Goal: Complete application form

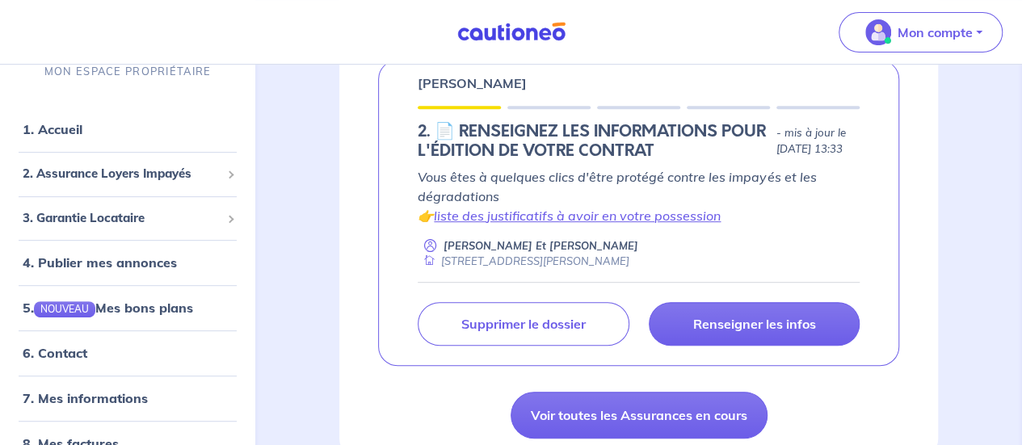
scroll to position [343, 0]
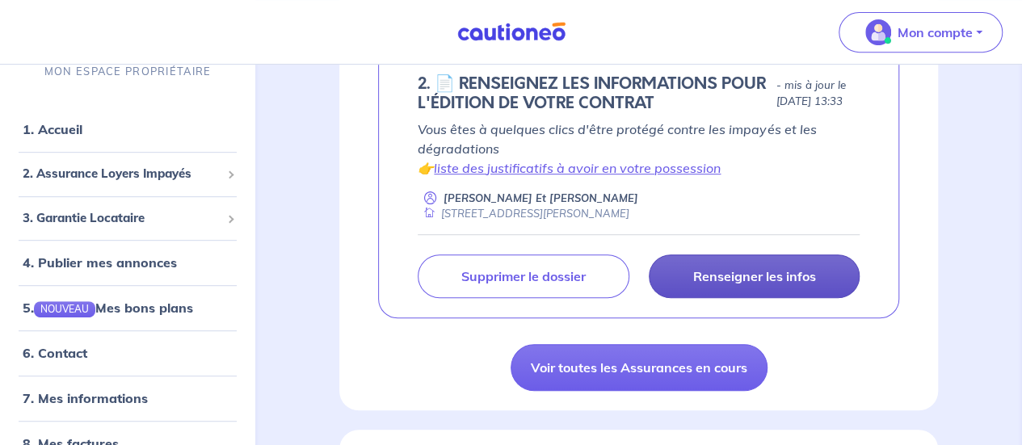
click at [769, 284] on p "Renseigner les infos" at bounding box center [753, 276] width 123 height 16
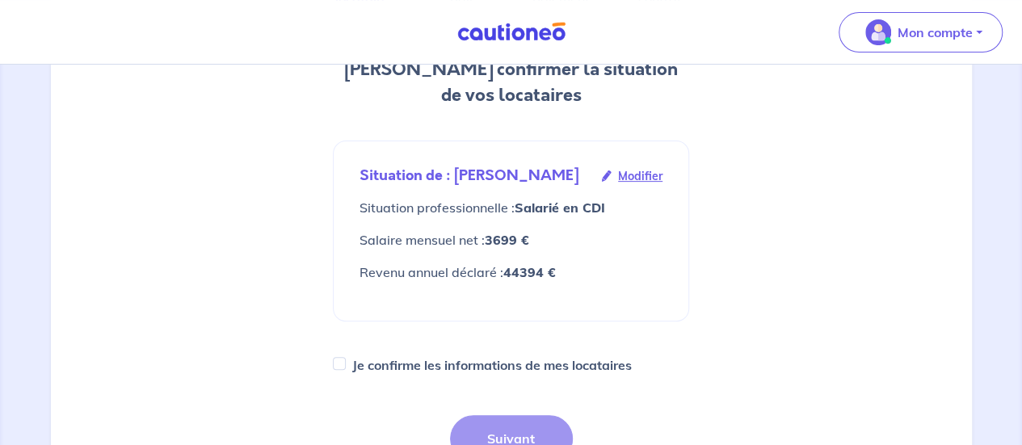
scroll to position [237, 0]
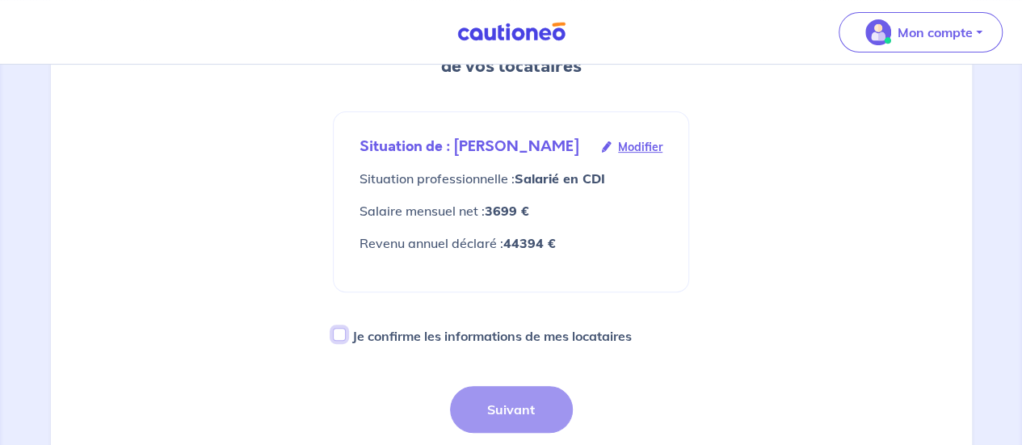
click at [338, 341] on input "Je confirme les informations de mes locataires" at bounding box center [339, 334] width 13 height 13
checkbox input "true"
click at [500, 426] on button "Suivant" at bounding box center [511, 409] width 123 height 47
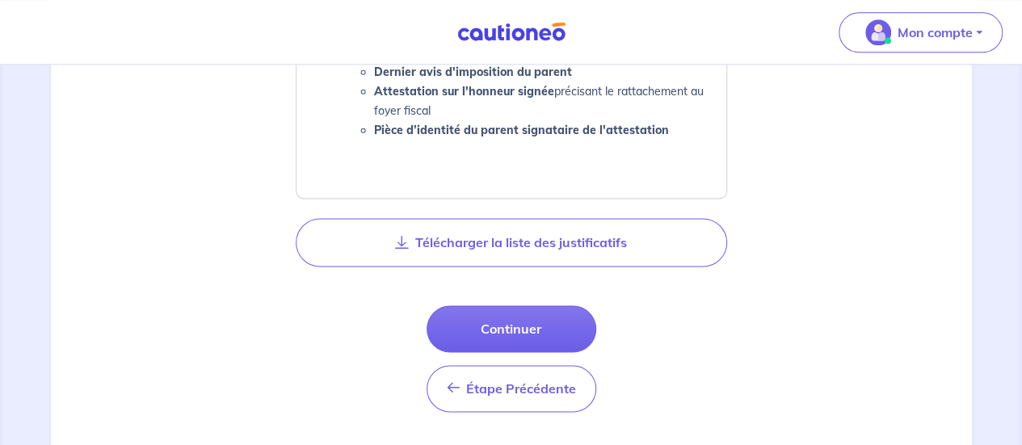
scroll to position [1013, 0]
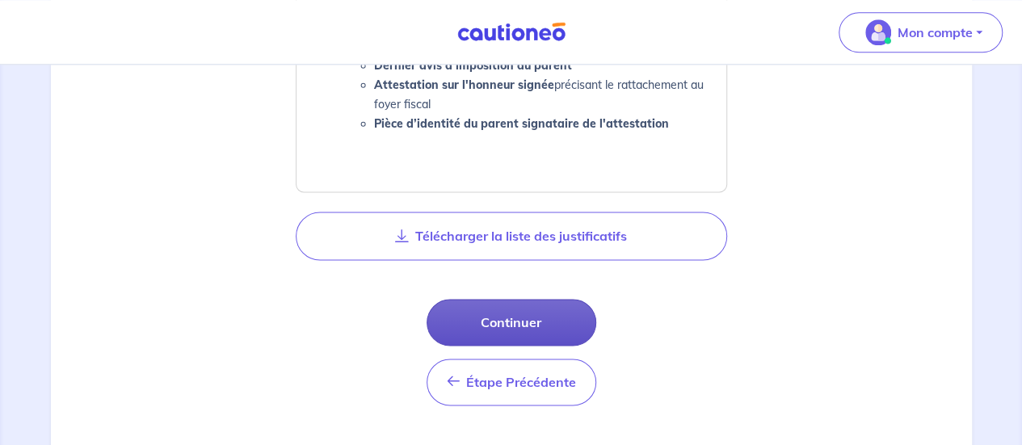
click at [544, 308] on button "Continuer" at bounding box center [511, 322] width 170 height 47
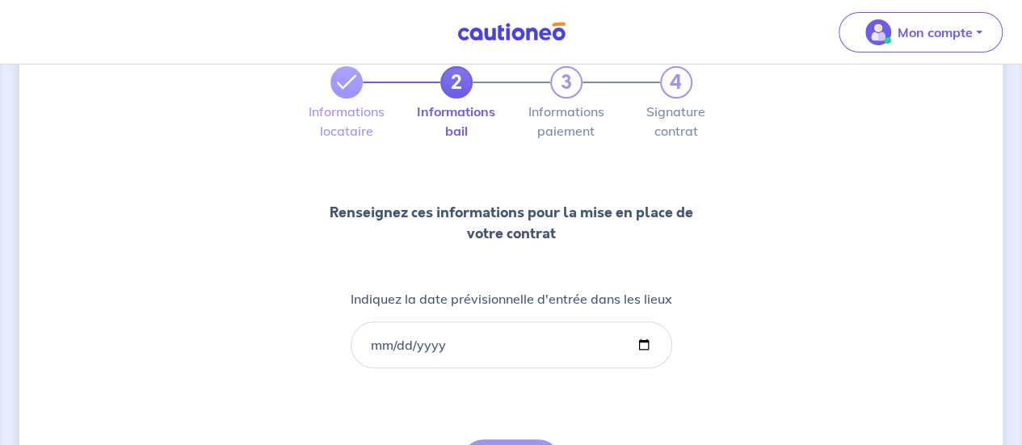
scroll to position [96, 0]
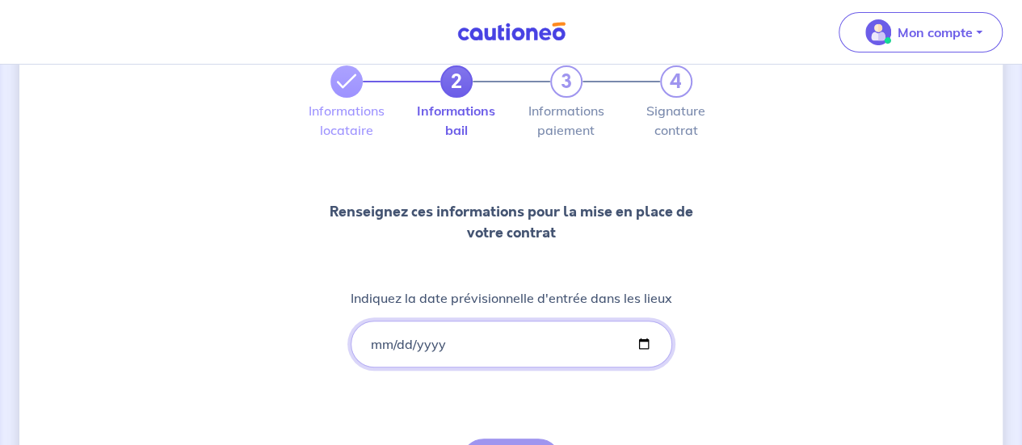
click at [576, 343] on input "Indiquez la date prévisionnelle d'entrée dans les lieux" at bounding box center [510, 344] width 321 height 47
click at [649, 338] on input "Indiquez la date prévisionnelle d'entrée dans les lieux" at bounding box center [510, 344] width 321 height 47
click at [643, 340] on input "Indiquez la date prévisionnelle d'entrée dans les lieux" at bounding box center [510, 344] width 321 height 47
type input "[DATE]"
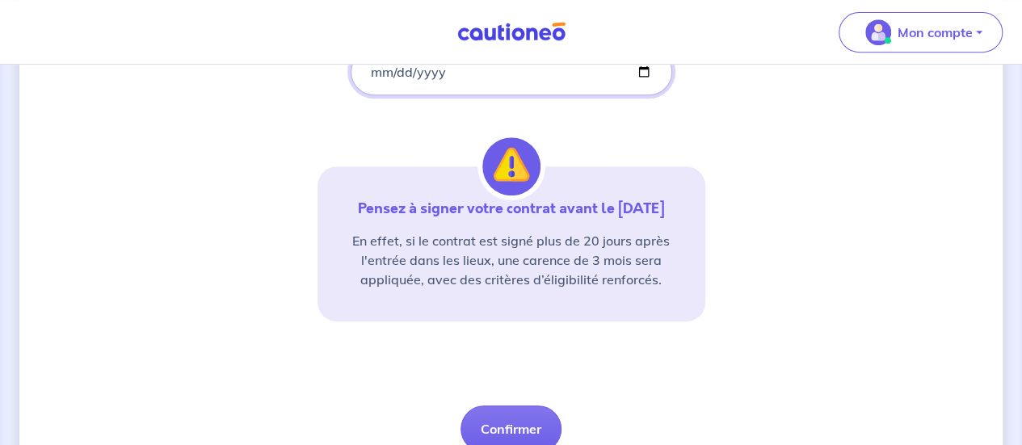
scroll to position [391, 0]
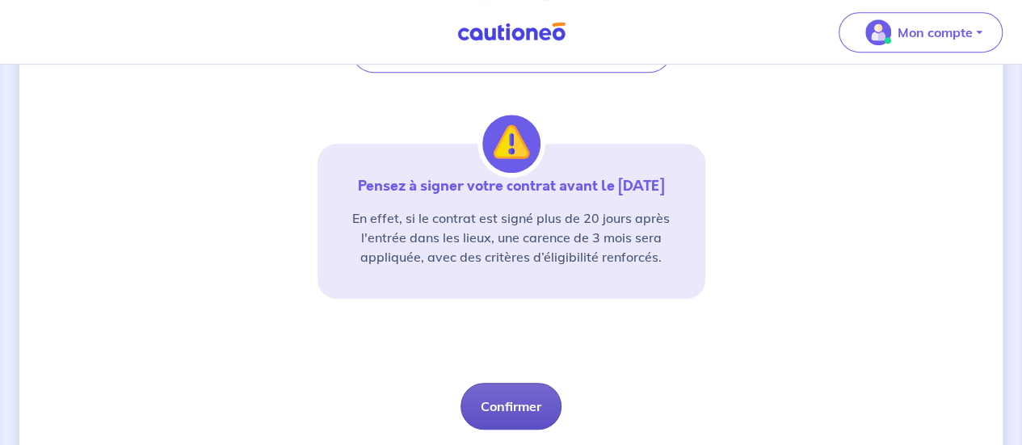
click at [531, 406] on button "Confirmer" at bounding box center [510, 406] width 101 height 47
select select "FR"
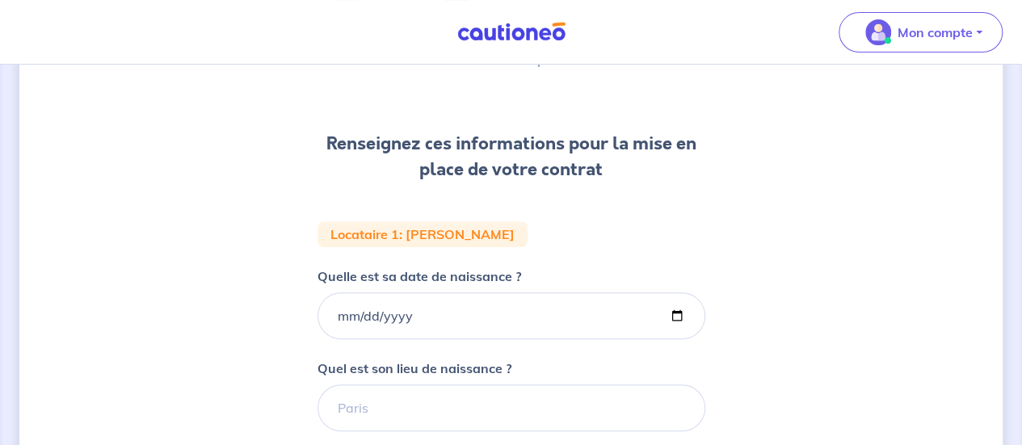
scroll to position [168, 0]
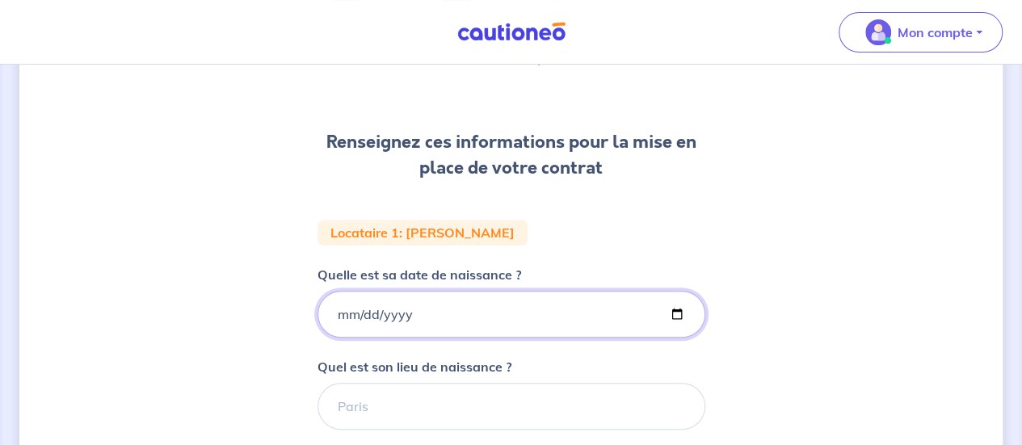
click at [460, 324] on input "Quelle est sa date de naissance ?" at bounding box center [511, 314] width 388 height 47
type input "[DATE]"
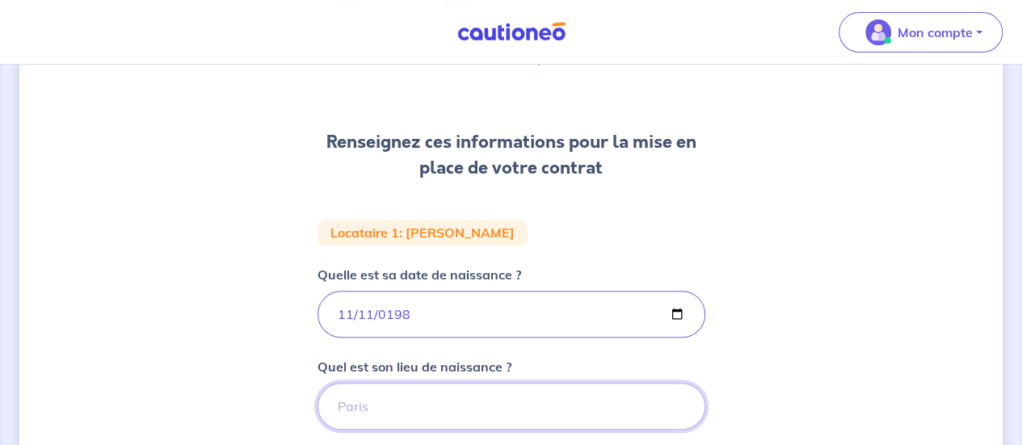
click at [460, 405] on input "Quel est son lieu de naissance ?" at bounding box center [511, 406] width 388 height 47
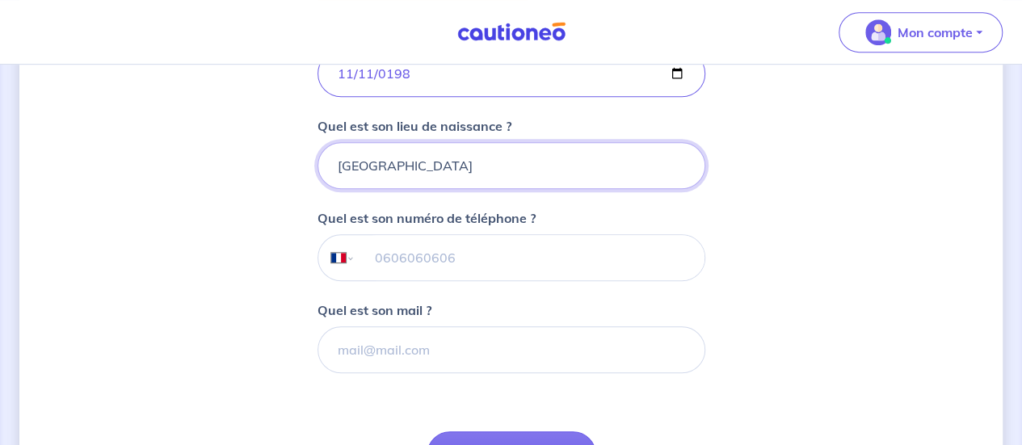
scroll to position [427, 0]
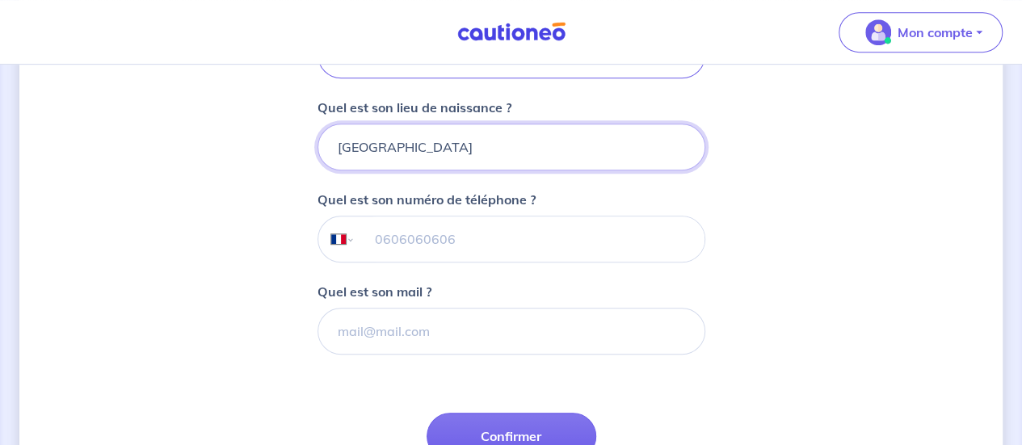
type input "[GEOGRAPHIC_DATA]"
click at [580, 256] on input "tel" at bounding box center [529, 238] width 349 height 45
paste input "06 80 08 67 70"
type input "06 80 08 67 70"
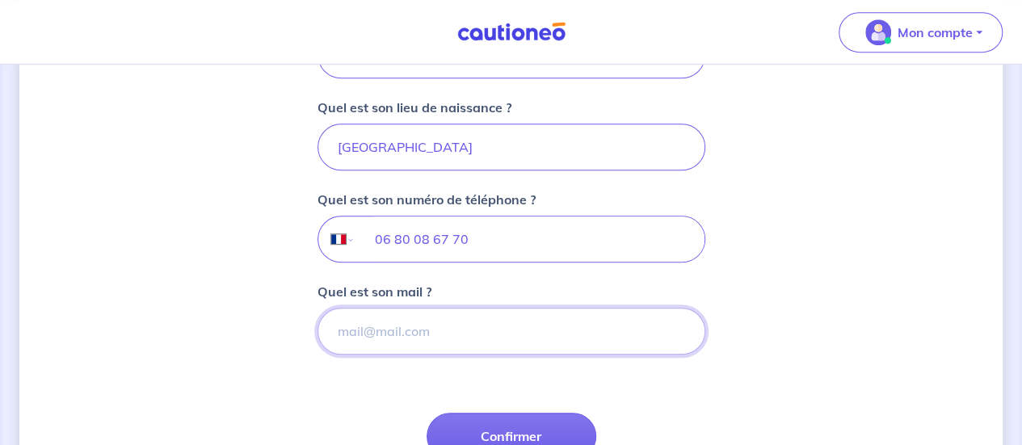
click at [446, 339] on input "Quel est son mail ?" at bounding box center [511, 331] width 388 height 47
paste input "[PERSON_NAME][DOMAIN_NAME][EMAIL_ADDRESS][DOMAIN_NAME]"
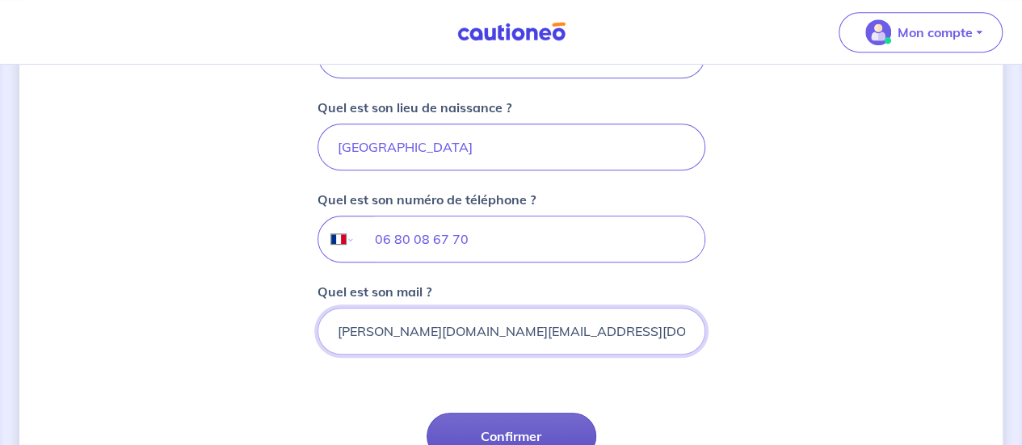
type input "[PERSON_NAME][DOMAIN_NAME][EMAIL_ADDRESS][DOMAIN_NAME]"
click at [506, 431] on button "Confirmer" at bounding box center [511, 436] width 170 height 47
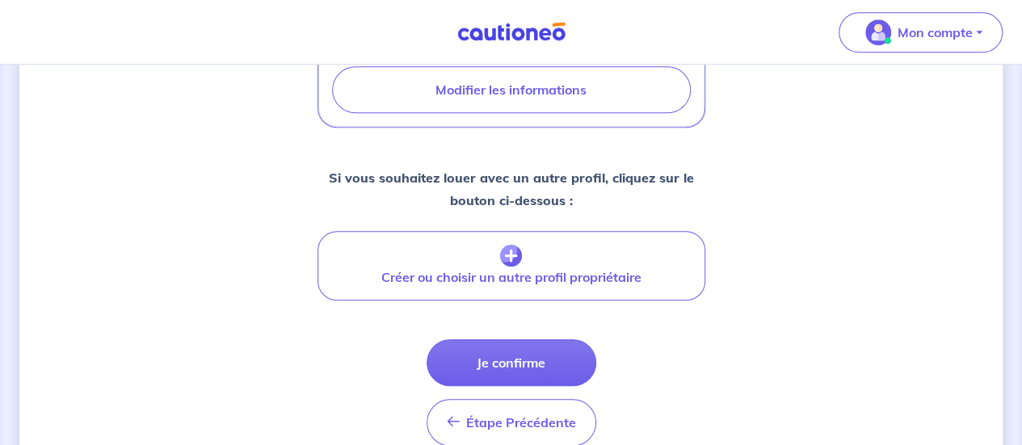
scroll to position [743, 0]
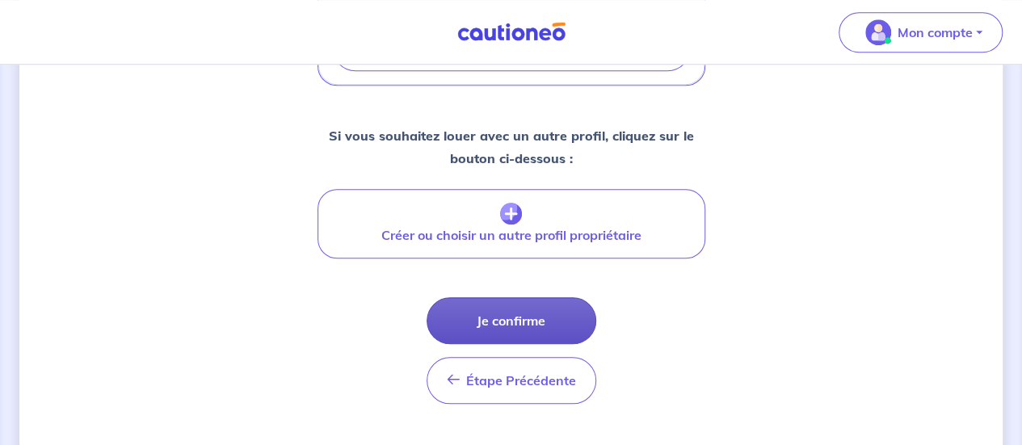
click at [581, 297] on button "Je confirme" at bounding box center [511, 320] width 170 height 47
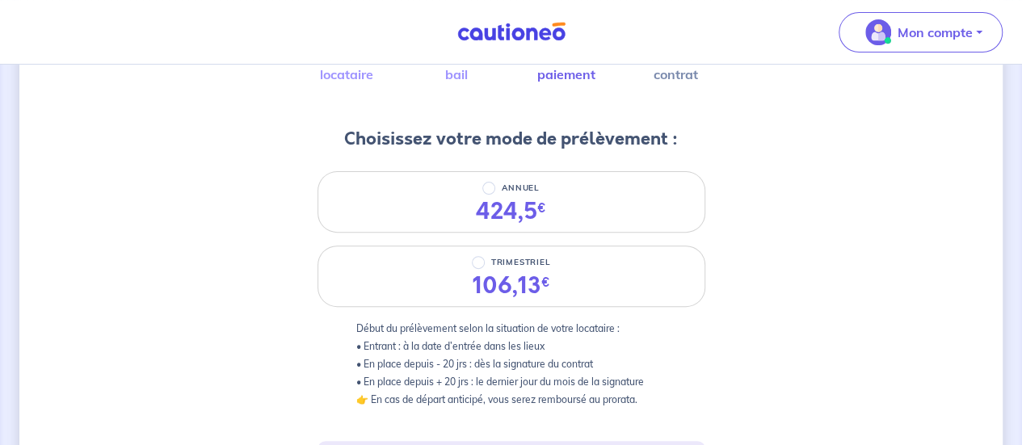
scroll to position [153, 0]
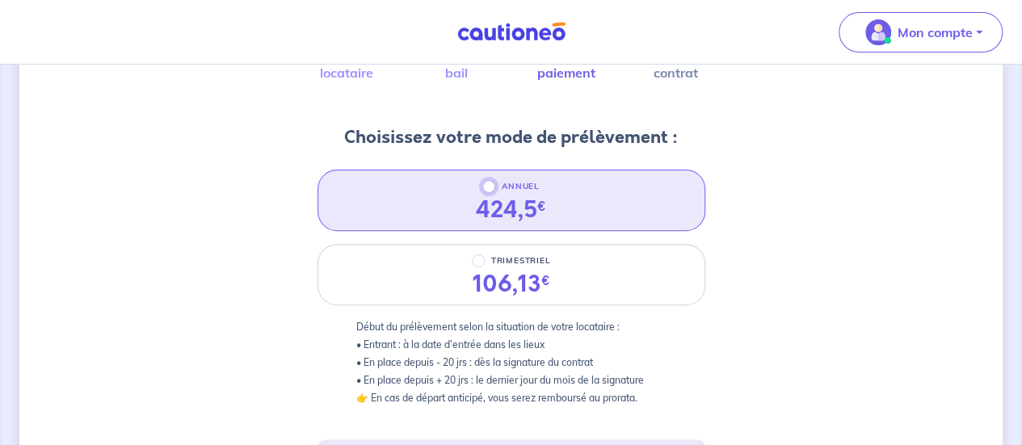
click at [489, 190] on input "ANNUEL" at bounding box center [488, 186] width 13 height 13
radio input "true"
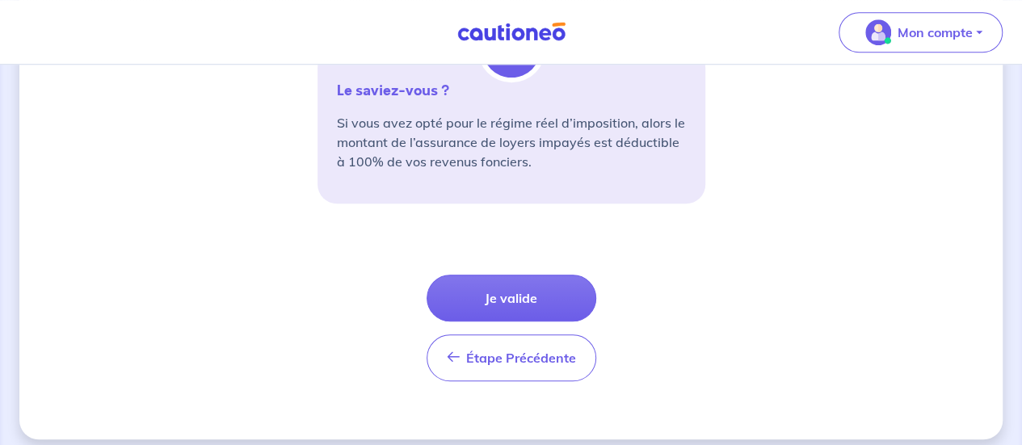
scroll to position [705, 0]
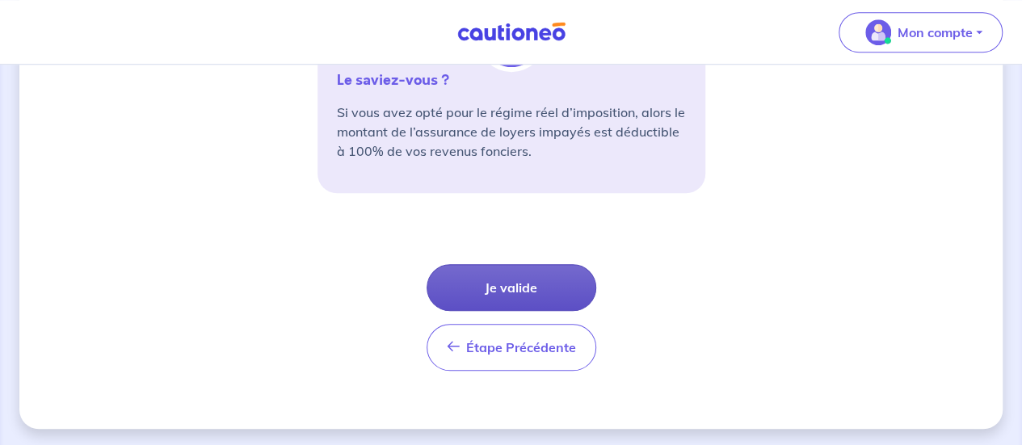
click at [517, 280] on button "Je valide" at bounding box center [511, 287] width 170 height 47
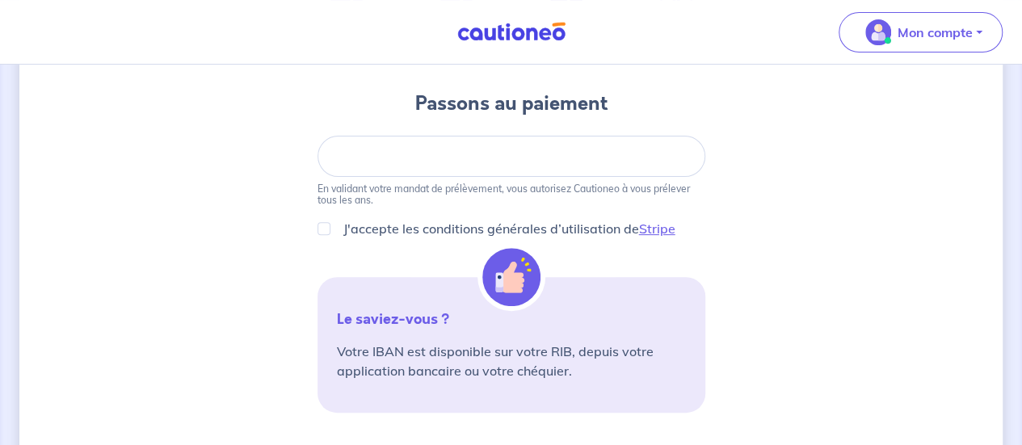
scroll to position [176, 0]
click at [321, 225] on input "J'accepte les conditions générales d’utilisation de Stripe" at bounding box center [323, 226] width 13 height 13
checkbox input "true"
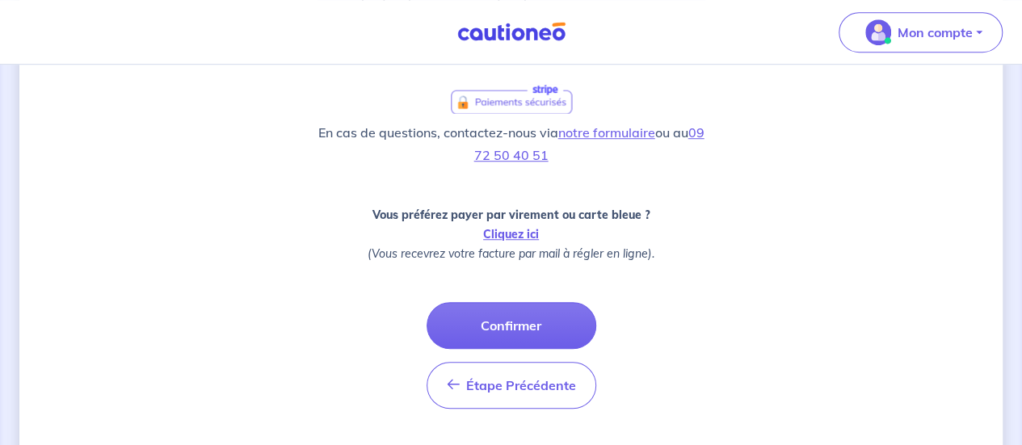
scroll to position [544, 0]
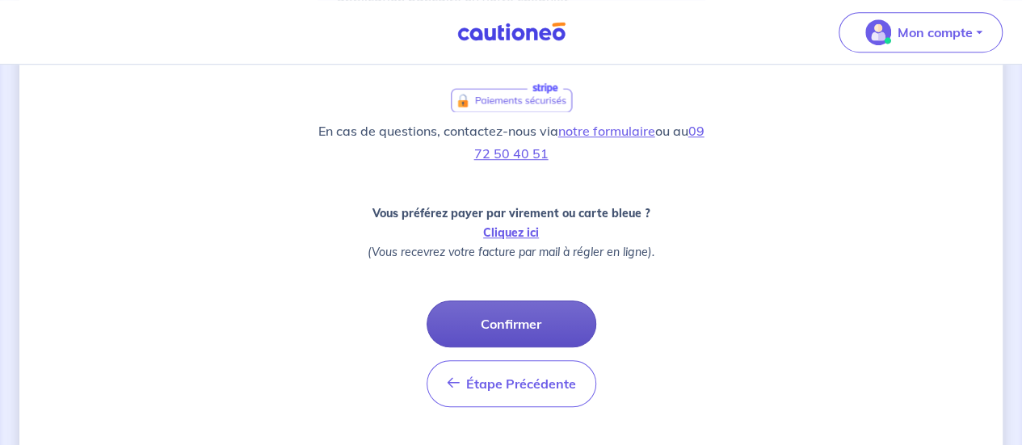
click at [542, 330] on button "Confirmer" at bounding box center [511, 323] width 170 height 47
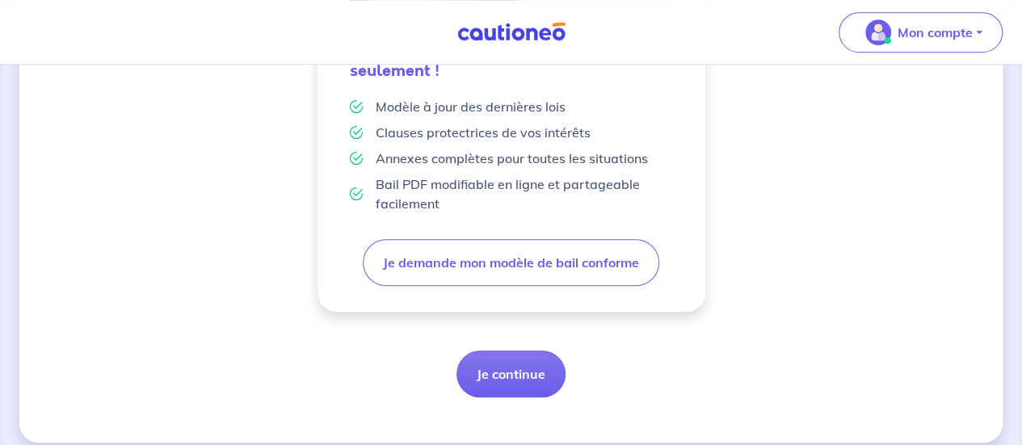
scroll to position [562, 0]
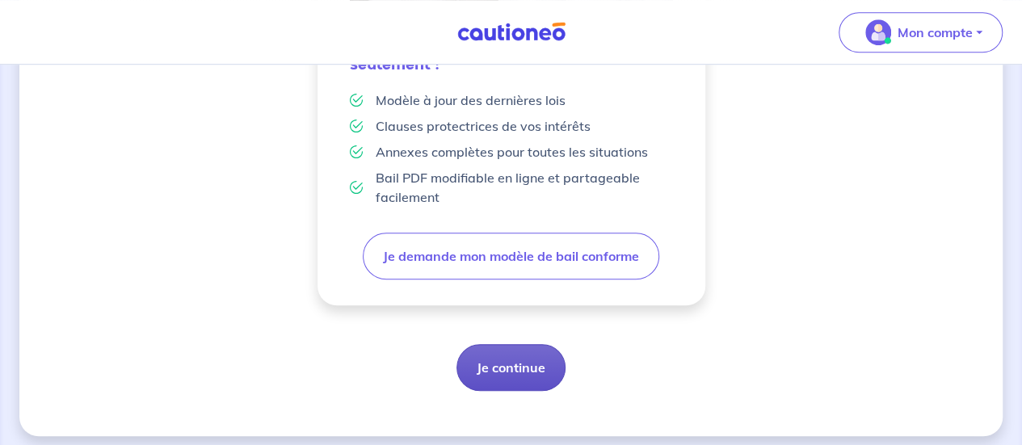
click at [527, 346] on button "Je continue" at bounding box center [510, 367] width 109 height 47
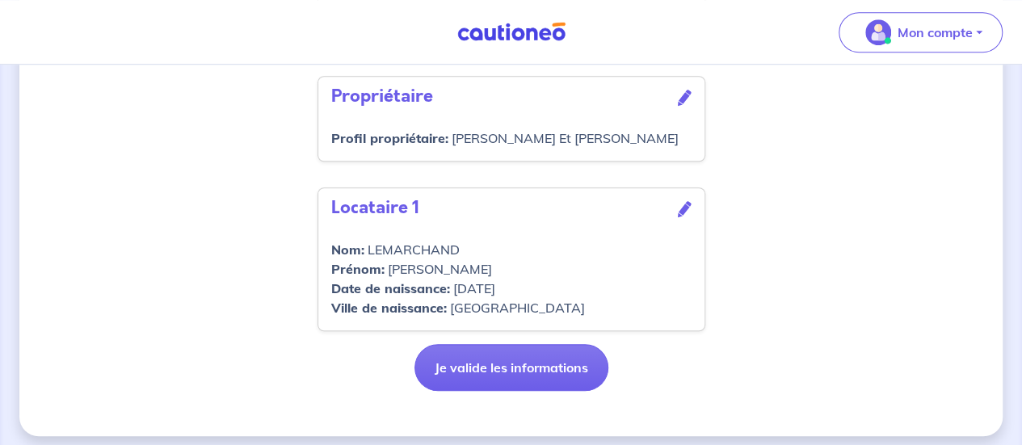
scroll to position [670, 0]
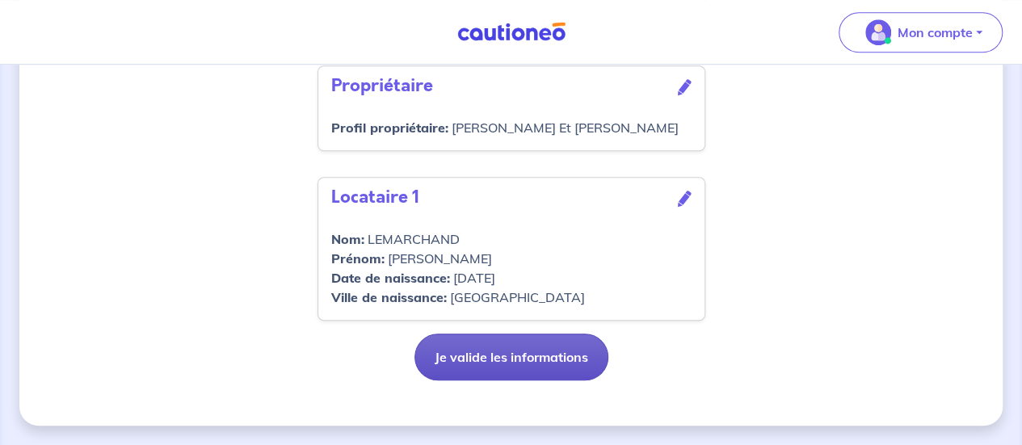
click at [564, 365] on button "Je valide les informations" at bounding box center [511, 357] width 194 height 47
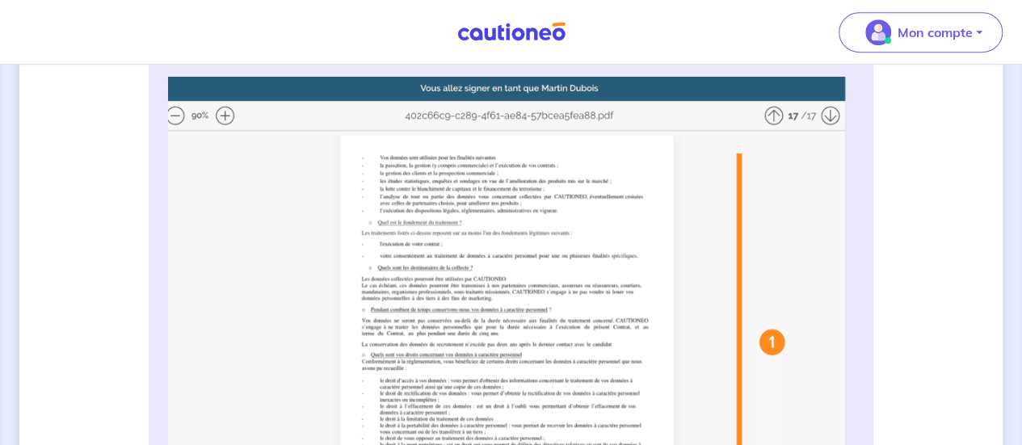
scroll to position [367, 0]
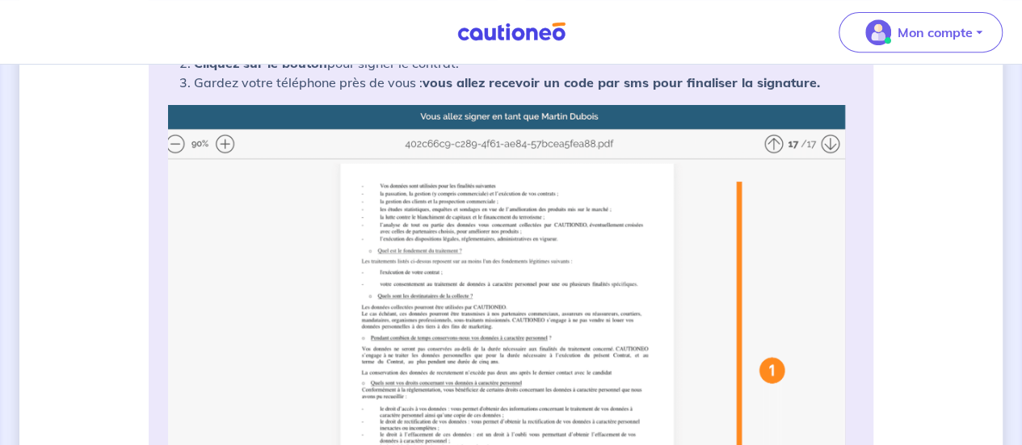
click at [836, 136] on img at bounding box center [511, 403] width 686 height 597
click at [821, 140] on img at bounding box center [511, 403] width 686 height 597
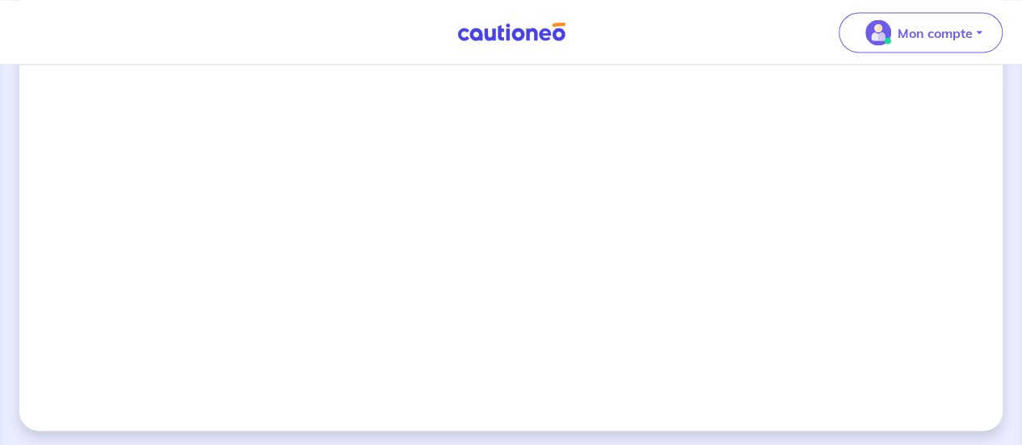
scroll to position [1532, 0]
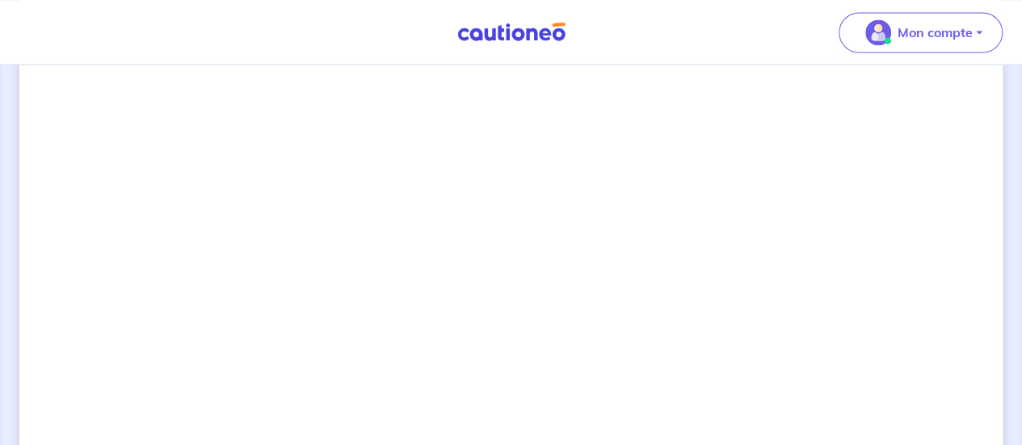
scroll to position [1337, 0]
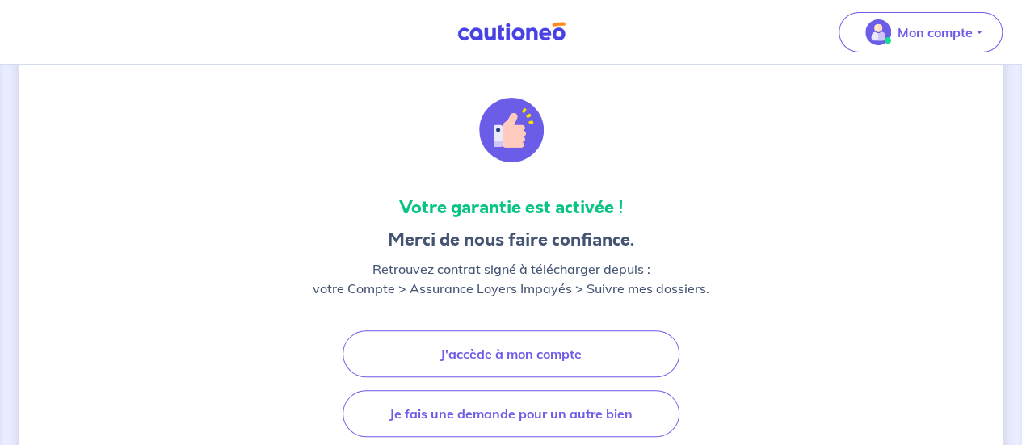
scroll to position [132, 0]
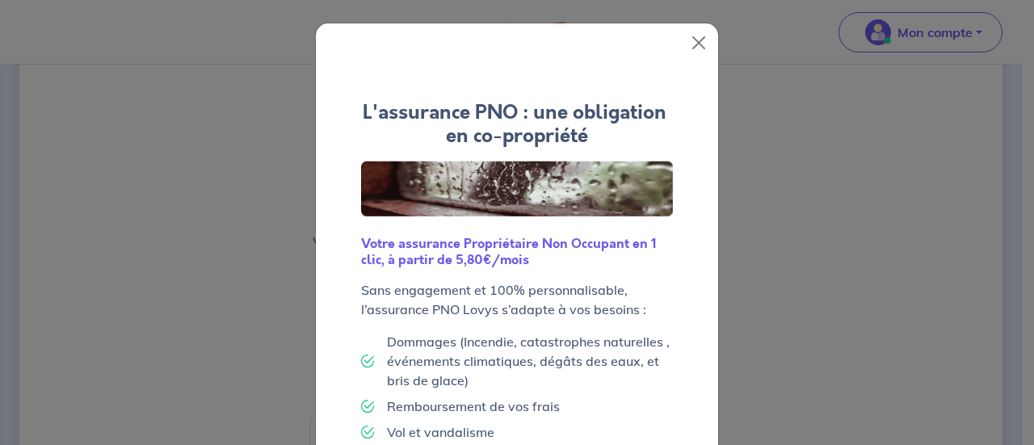
drag, startPoint x: 1029, startPoint y: 121, endPoint x: 1033, endPoint y: 193, distance: 72.0
click at [691, 39] on button "Close" at bounding box center [699, 43] width 26 height 26
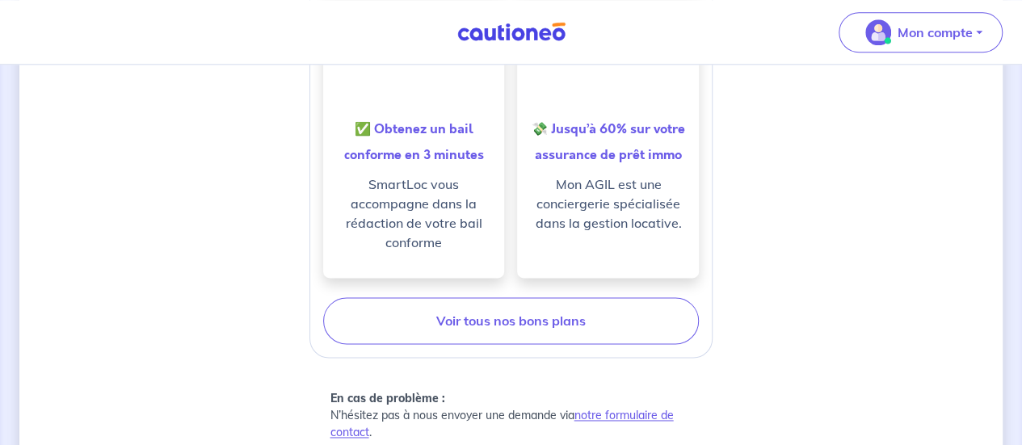
scroll to position [1005, 0]
